Goal: Transaction & Acquisition: Purchase product/service

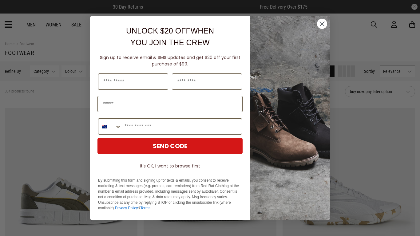
click at [321, 24] on circle "Close dialog" at bounding box center [322, 24] width 10 height 10
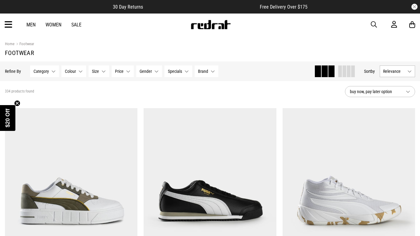
click at [9, 22] on icon at bounding box center [9, 25] width 8 height 10
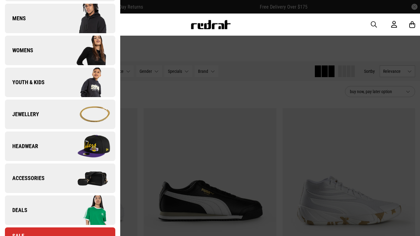
scroll to position [98, 0]
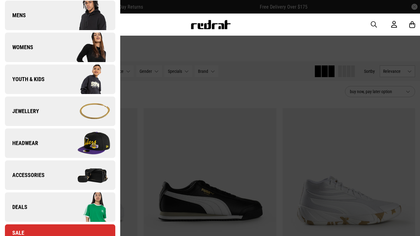
click at [88, 208] on img at bounding box center [87, 207] width 55 height 31
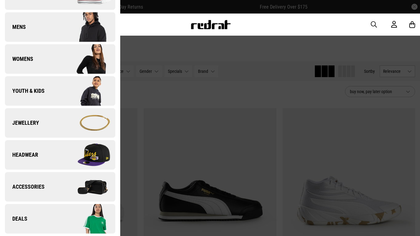
scroll to position [0, 0]
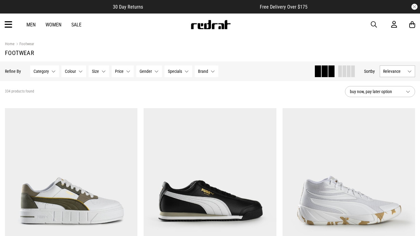
click at [7, 27] on icon at bounding box center [9, 25] width 8 height 10
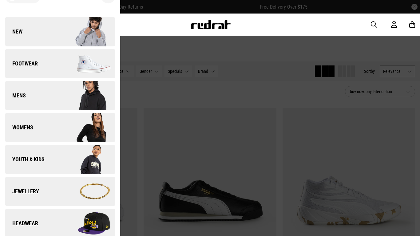
scroll to position [11, 0]
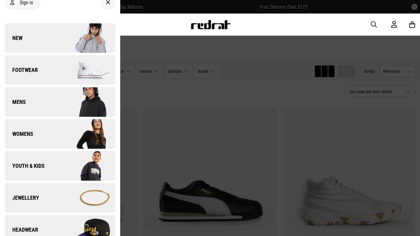
click at [85, 104] on img at bounding box center [87, 102] width 55 height 31
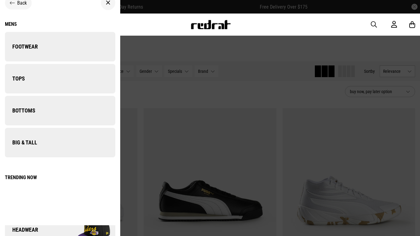
scroll to position [0, 0]
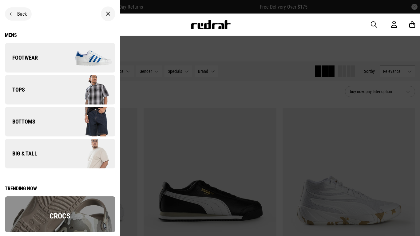
click at [104, 149] on img at bounding box center [87, 153] width 55 height 31
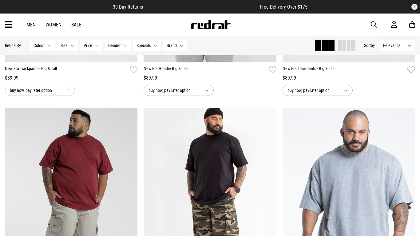
scroll to position [926, 0]
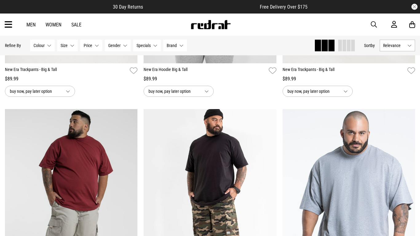
click at [32, 25] on link "Men" at bounding box center [30, 25] width 9 height 6
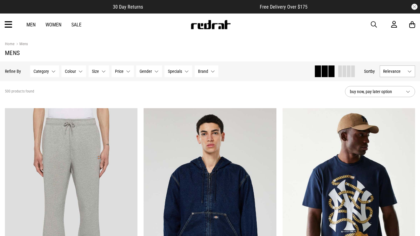
click at [0, 26] on div "Men Women Sale Sign in New Back Footwear Back Mens Back Womens Back Youth & Kid…" at bounding box center [210, 25] width 420 height 22
click at [7, 25] on icon at bounding box center [9, 25] width 8 height 10
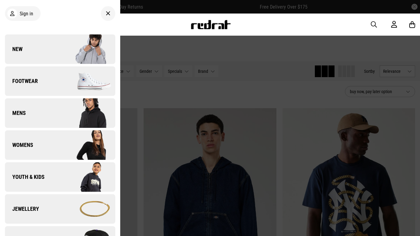
click at [76, 120] on img at bounding box center [87, 113] width 55 height 31
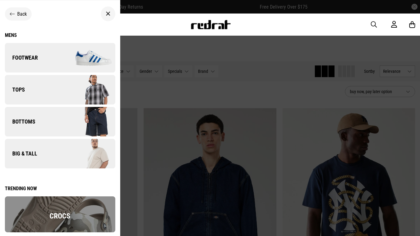
click at [84, 127] on img at bounding box center [87, 121] width 55 height 31
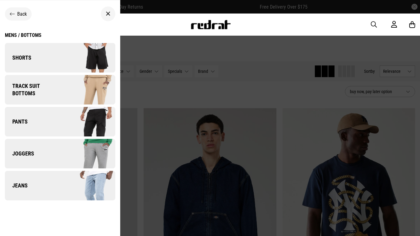
click at [95, 189] on img at bounding box center [87, 185] width 55 height 31
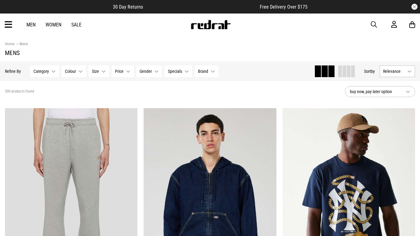
click at [7, 26] on icon at bounding box center [9, 25] width 8 height 10
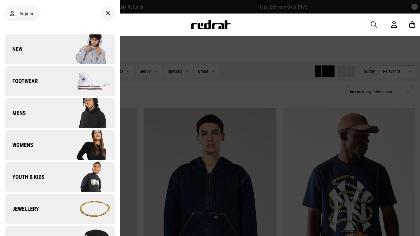
click at [36, 113] on link "Mens" at bounding box center [60, 113] width 110 height 30
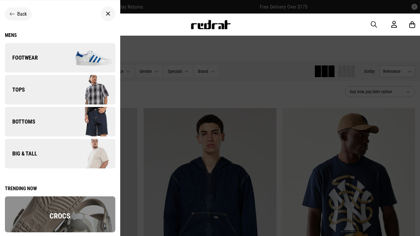
click at [71, 126] on img at bounding box center [87, 121] width 55 height 31
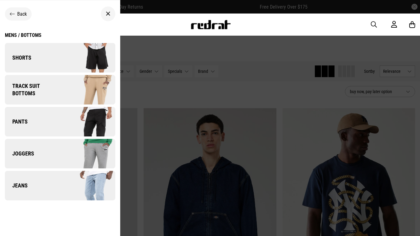
click at [101, 119] on img at bounding box center [87, 121] width 55 height 31
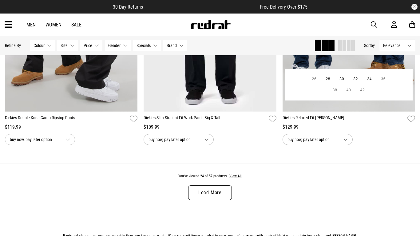
scroll to position [1806, 0]
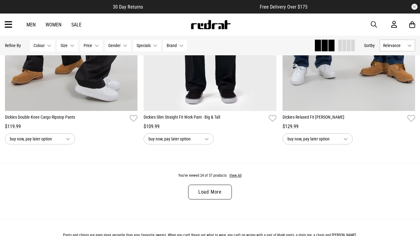
click at [3, 23] on div "Men Women Sale Sign in New Back Footwear Back Mens Back Womens Back Youth & Kid…" at bounding box center [210, 25] width 420 height 22
click at [7, 23] on icon at bounding box center [9, 25] width 8 height 10
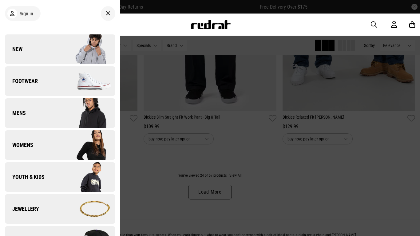
click at [71, 107] on img at bounding box center [87, 113] width 55 height 31
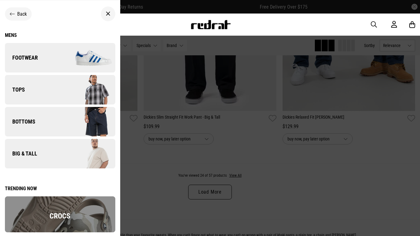
click at [94, 129] on img at bounding box center [87, 121] width 55 height 31
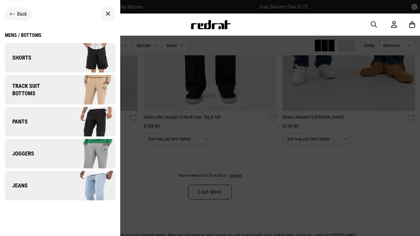
click at [80, 91] on img at bounding box center [88, 90] width 53 height 30
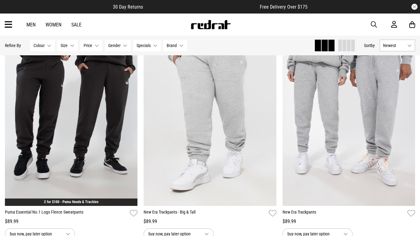
scroll to position [1712, 0]
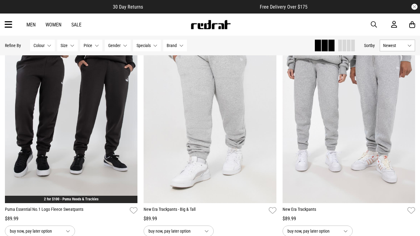
click at [373, 25] on span "button" at bounding box center [374, 24] width 6 height 7
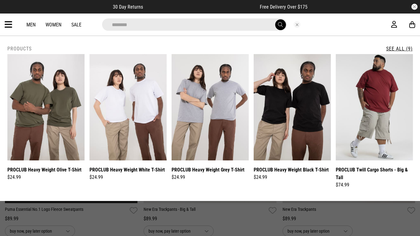
type input "********"
click at [275, 19] on button "submit" at bounding box center [280, 24] width 11 height 11
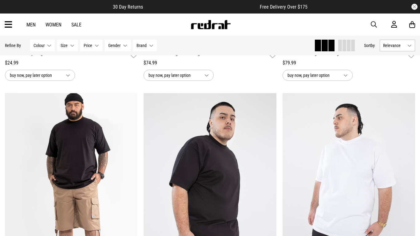
scroll to position [469, 0]
